Goal: Transaction & Acquisition: Purchase product/service

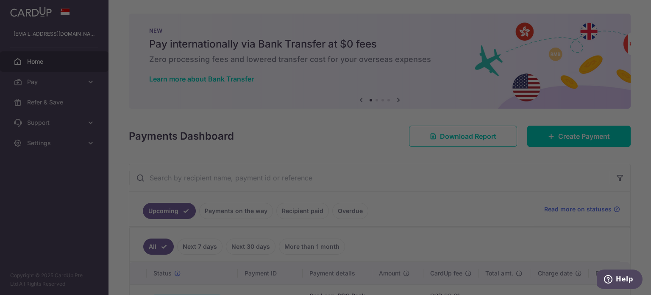
click at [91, 117] on div at bounding box center [328, 148] width 657 height 297
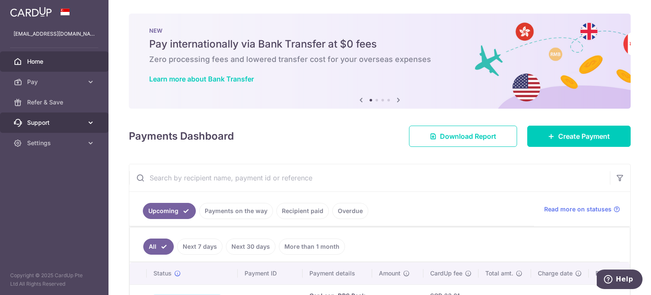
click at [95, 120] on link "Support" at bounding box center [54, 122] width 108 height 20
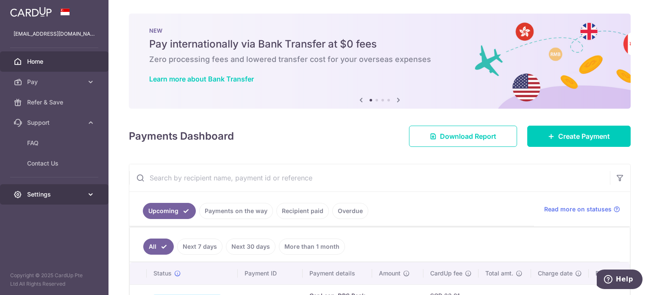
click at [90, 187] on link "Settings" at bounding box center [54, 194] width 108 height 20
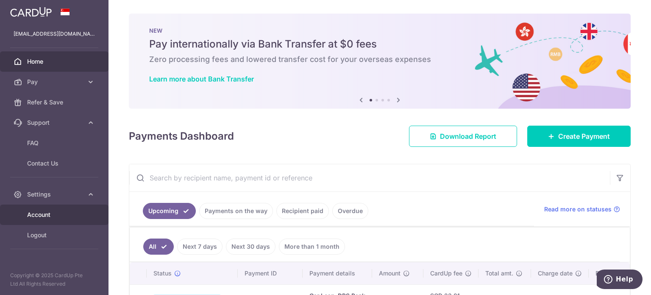
click at [53, 212] on span "Account" at bounding box center [55, 214] width 56 height 8
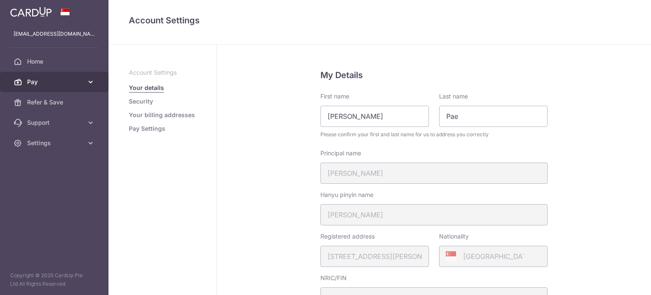
click at [64, 76] on link "Pay" at bounding box center [54, 82] width 108 height 20
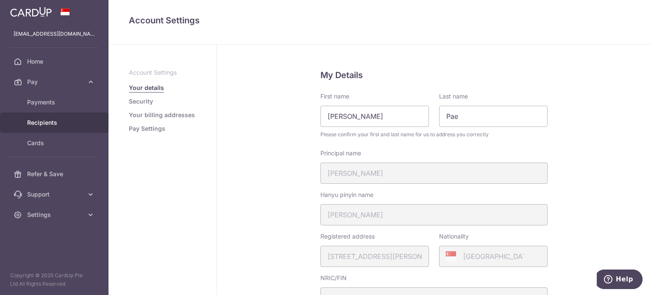
click at [55, 122] on span "Recipients" at bounding box center [55, 122] width 56 height 8
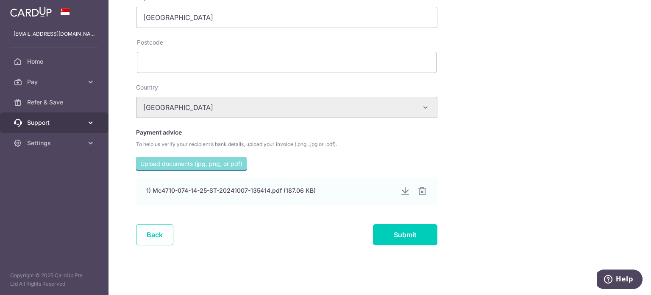
click at [79, 117] on link "Support" at bounding box center [54, 122] width 108 height 20
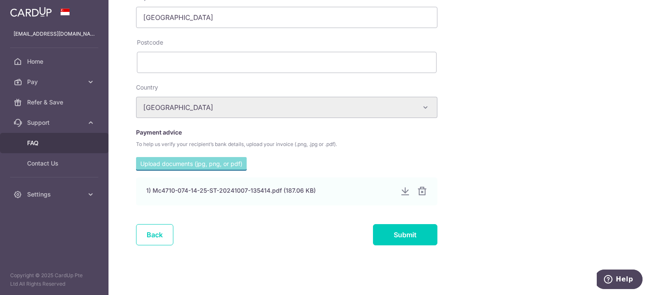
click at [38, 145] on span "FAQ" at bounding box center [55, 143] width 56 height 8
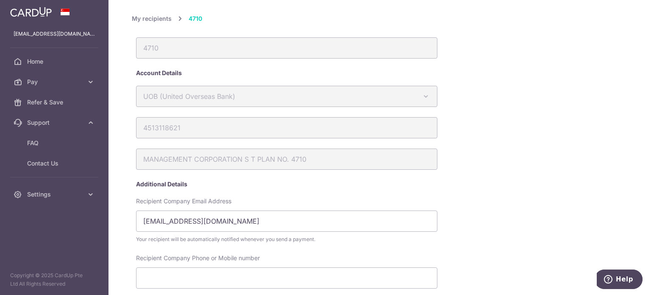
click at [151, 17] on link "My recipients" at bounding box center [152, 19] width 40 height 10
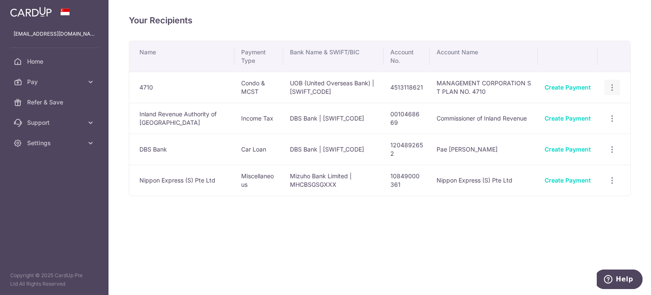
click at [610, 88] on icon "button" at bounding box center [612, 87] width 9 height 9
click at [583, 132] on span "Linked Payments" at bounding box center [582, 131] width 54 height 8
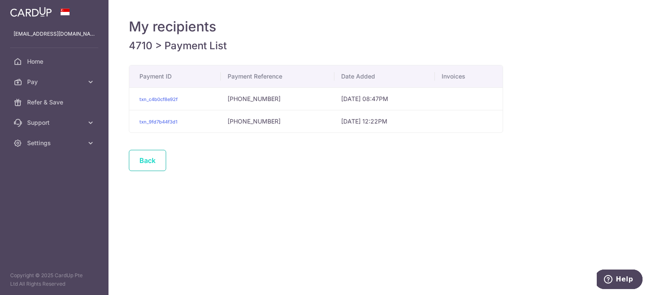
click at [143, 167] on link "Back" at bounding box center [147, 160] width 37 height 21
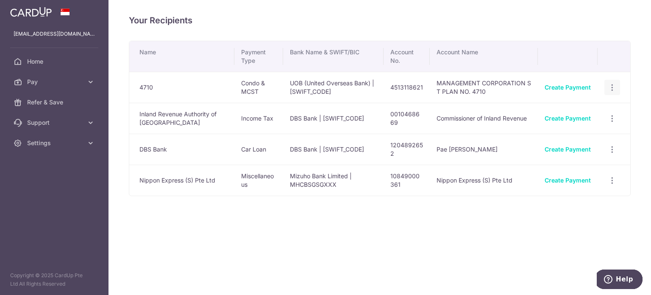
click at [614, 83] on icon "button" at bounding box center [612, 87] width 9 height 9
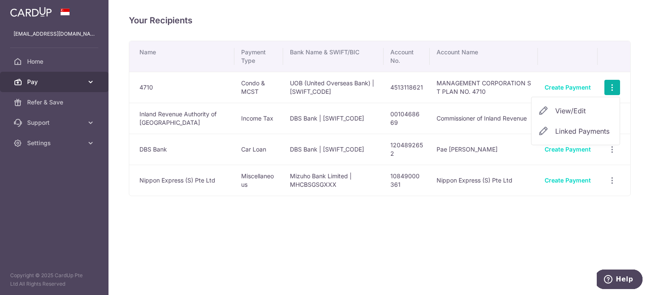
click at [96, 72] on link "Pay" at bounding box center [54, 82] width 108 height 20
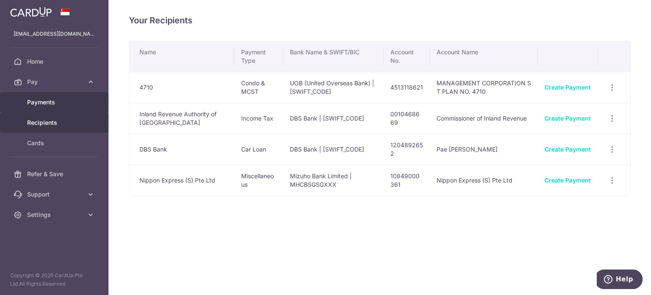
click at [65, 98] on span "Payments" at bounding box center [55, 102] width 56 height 8
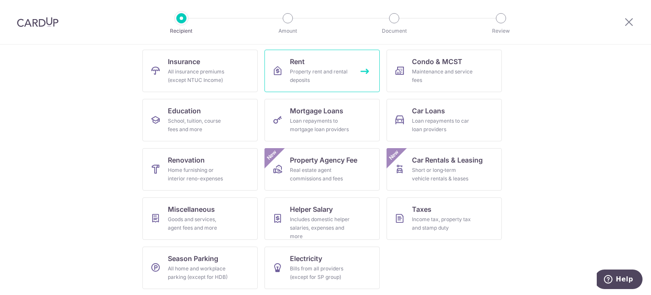
scroll to position [84, 0]
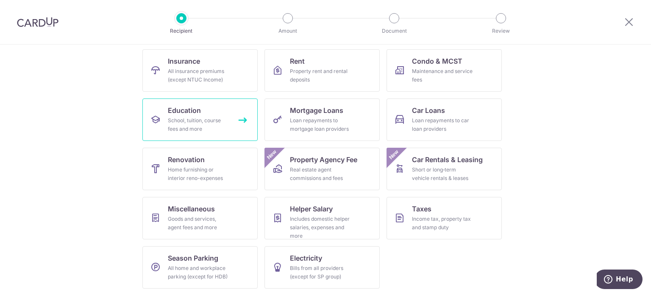
click at [226, 128] on div "School, tuition, course fees and more" at bounding box center [198, 124] width 61 height 17
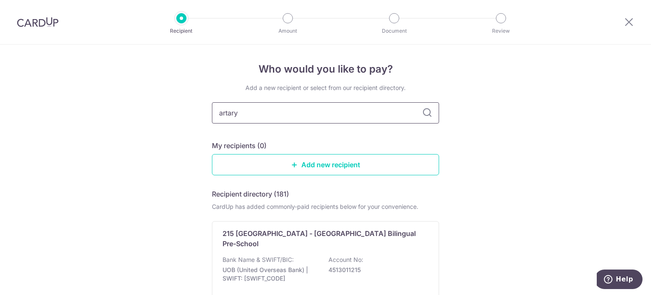
type input "artary"
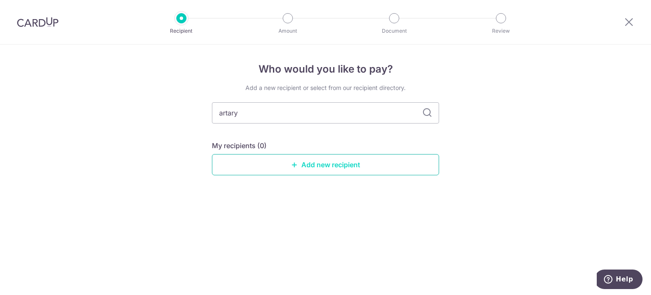
click at [306, 158] on link "Add new recipient" at bounding box center [325, 164] width 227 height 21
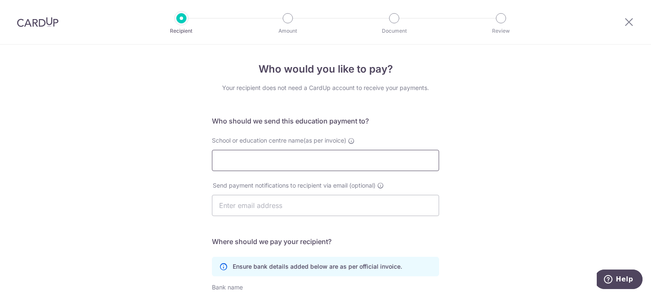
click at [291, 156] on input "School or education centre name(as per invoice)" at bounding box center [325, 160] width 227 height 21
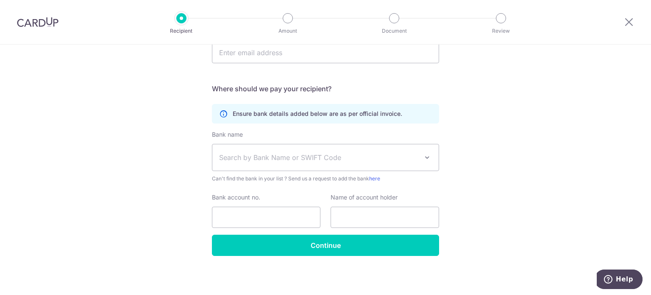
scroll to position [153, 0]
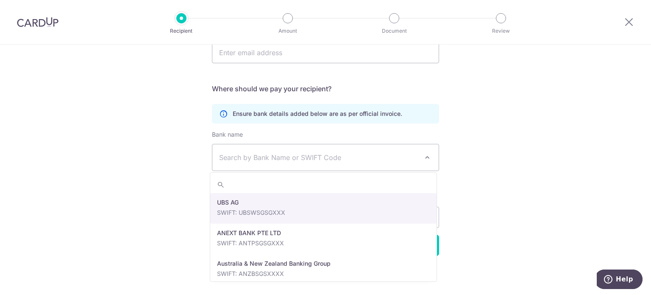
click at [291, 156] on span "Search by Bank Name or SWIFT Code" at bounding box center [318, 157] width 199 height 10
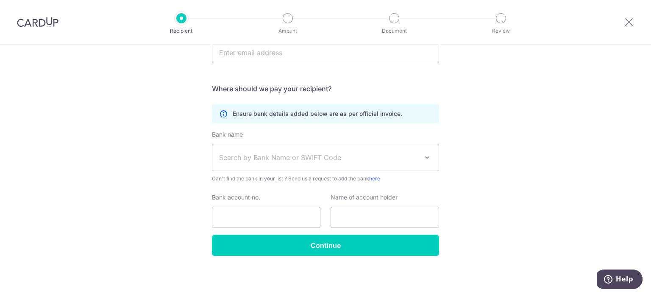
click at [121, 177] on div "Who would you like to pay? Your recipient does not need a CardUp account to rec…" at bounding box center [325, 93] width 651 height 403
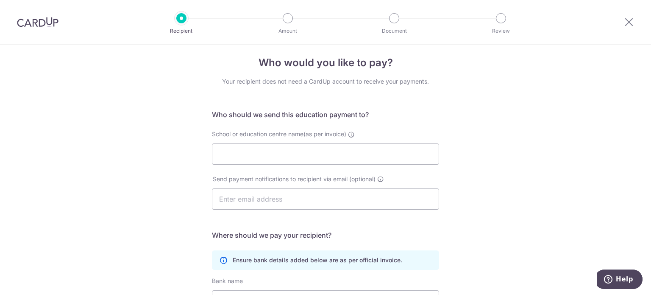
scroll to position [7, 0]
click at [33, 18] on img at bounding box center [38, 22] width 42 height 10
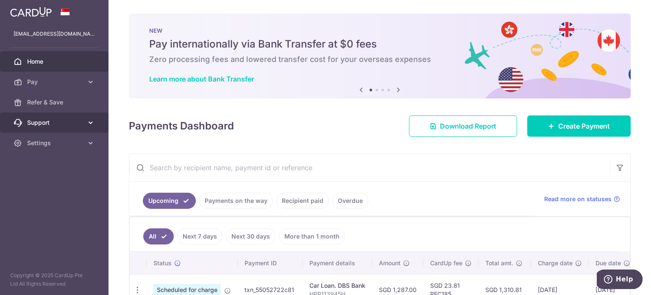
click at [29, 122] on span "Support" at bounding box center [55, 122] width 56 height 8
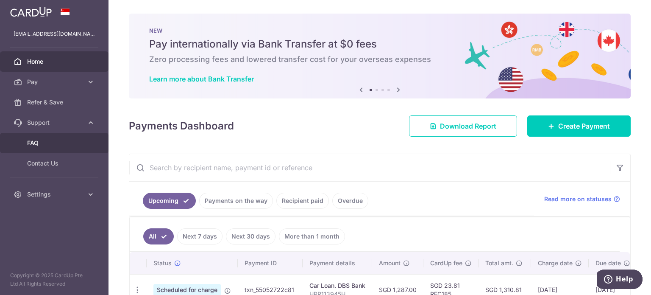
click at [41, 150] on link "FAQ" at bounding box center [54, 143] width 108 height 20
